Goal: Find specific page/section: Find specific page/section

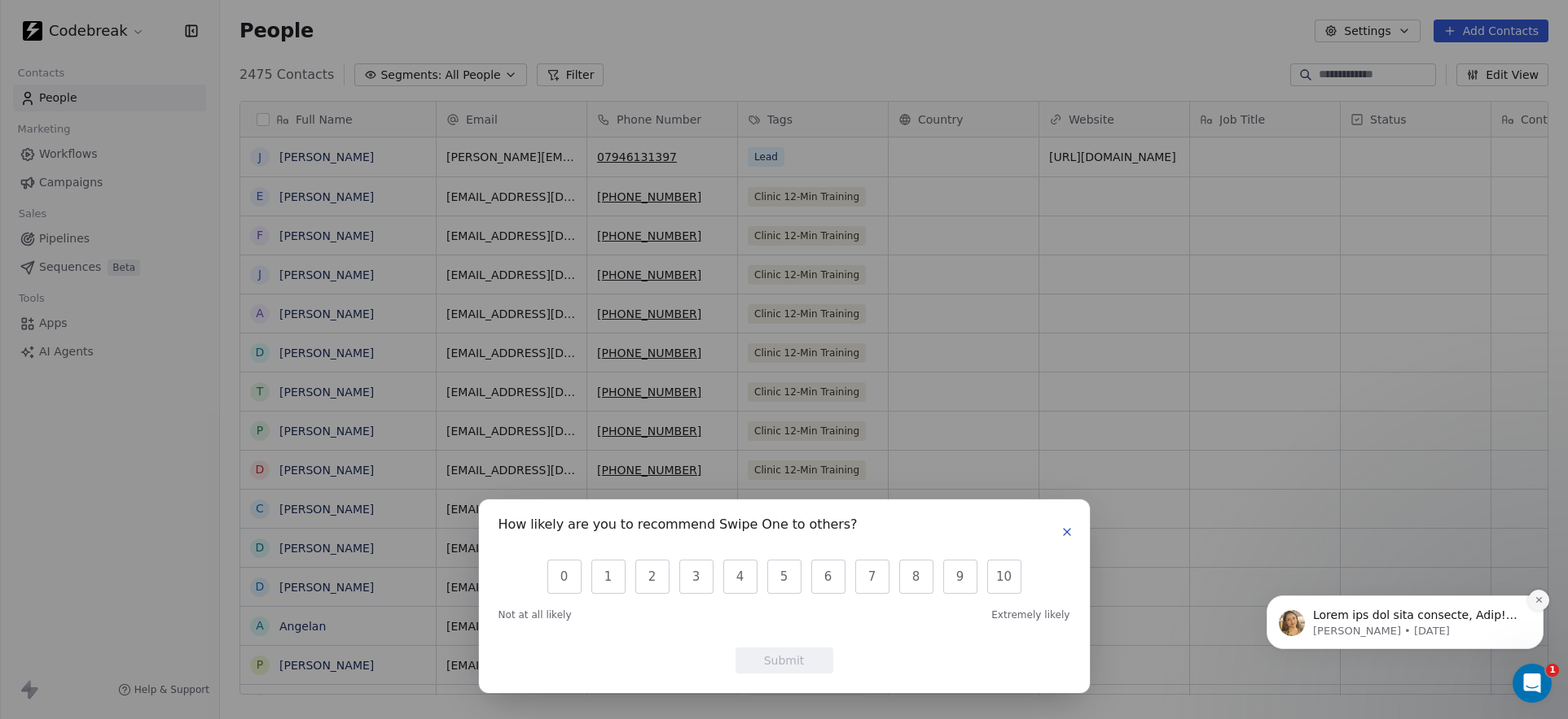
click at [1538, 598] on icon "Dismiss notification" at bounding box center [1539, 600] width 9 height 9
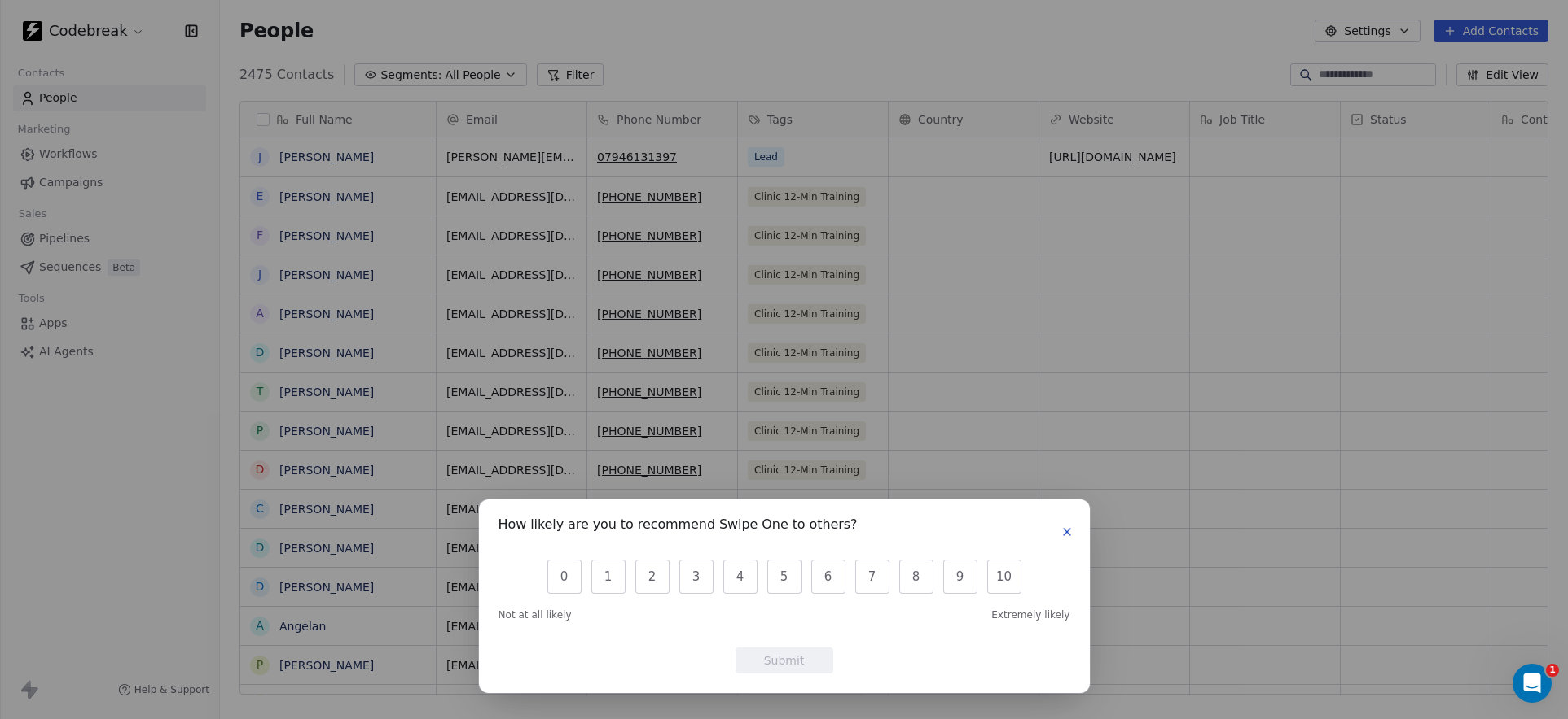
click at [1066, 531] on icon "button" at bounding box center [1066, 532] width 13 height 13
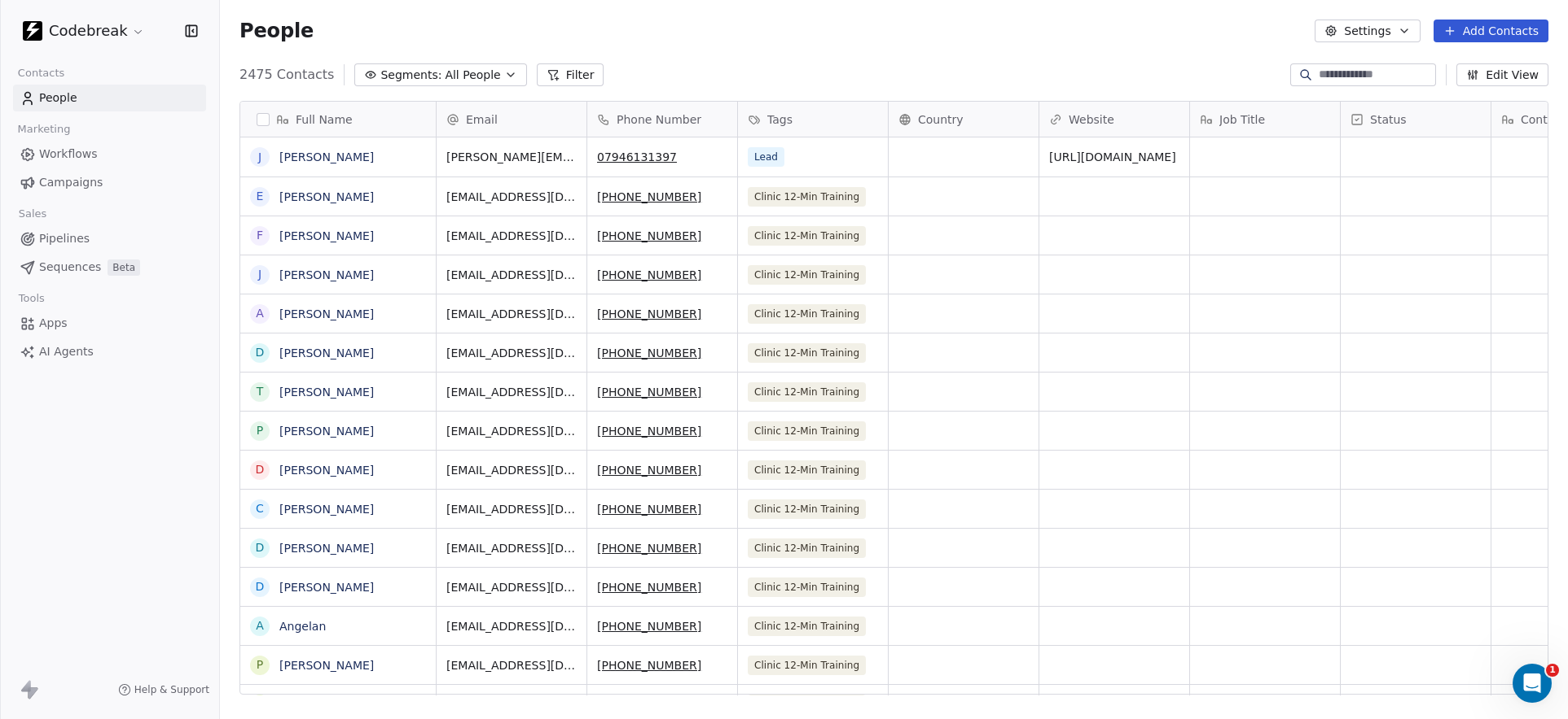
click at [65, 153] on span "Workflows" at bounding box center [69, 154] width 59 height 17
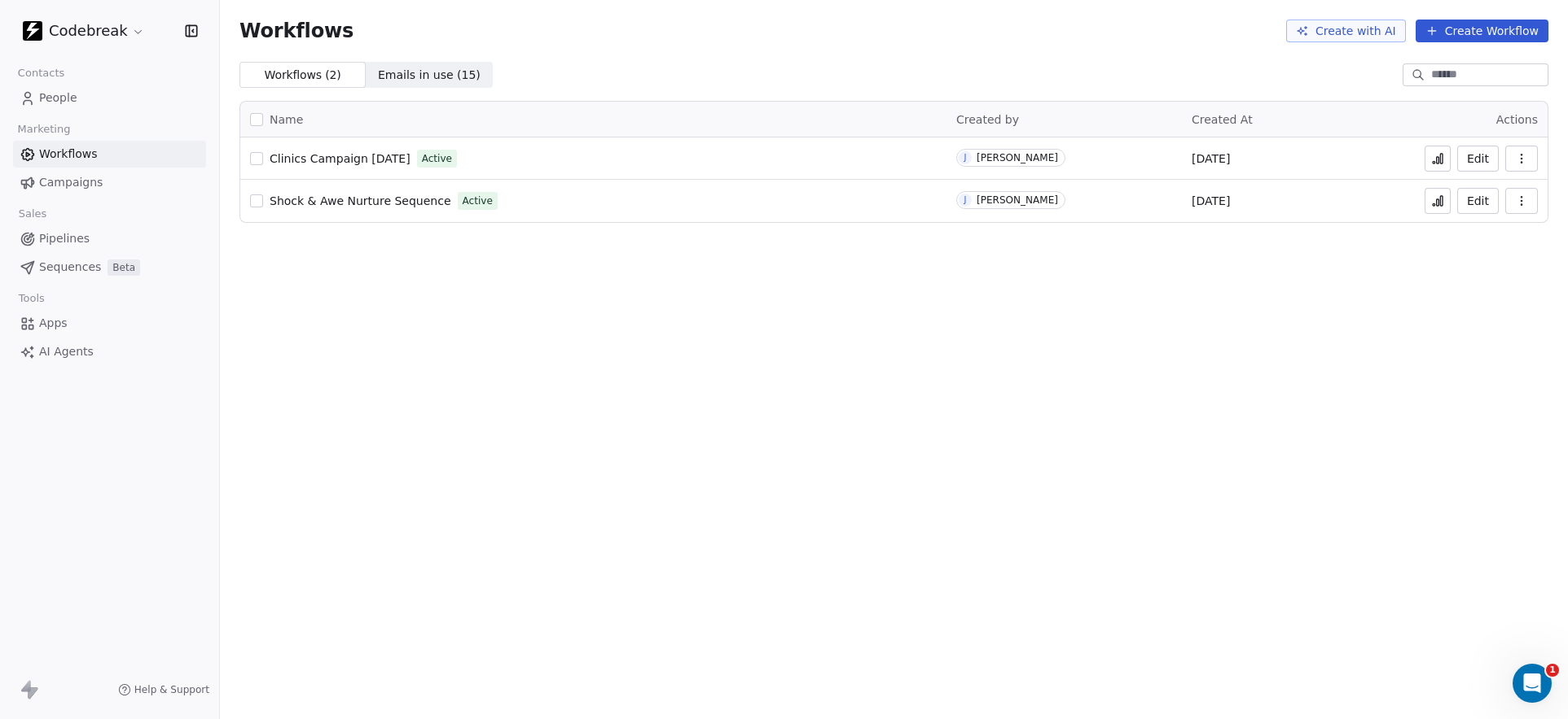
click at [361, 158] on span "Clinics Campaign [DATE]" at bounding box center [340, 158] width 141 height 13
